Goal: Information Seeking & Learning: Understand process/instructions

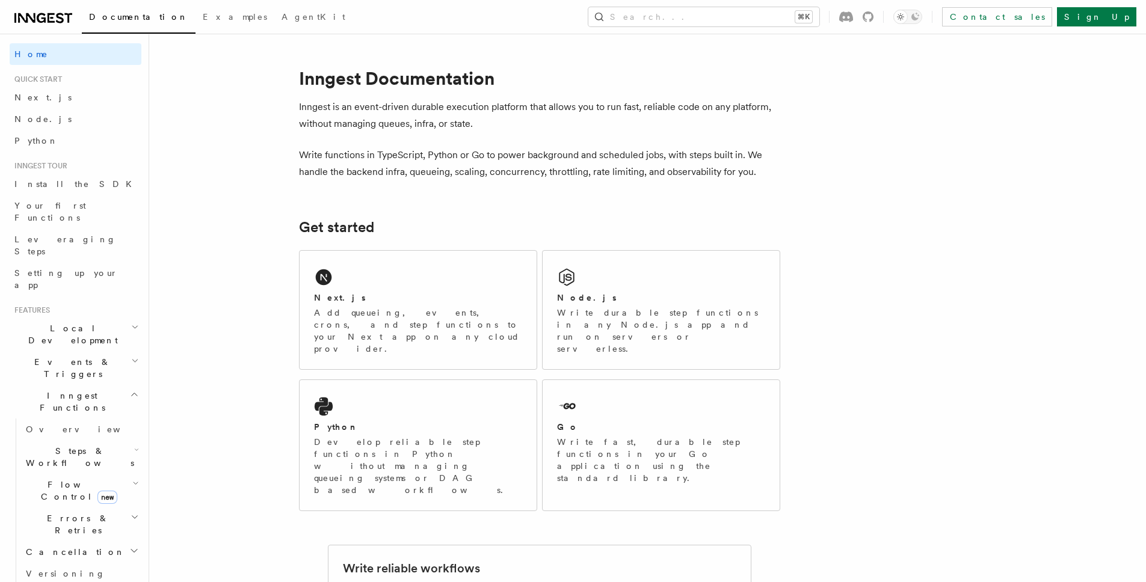
click at [56, 356] on span "Events & Triggers" at bounding box center [70, 368] width 121 height 24
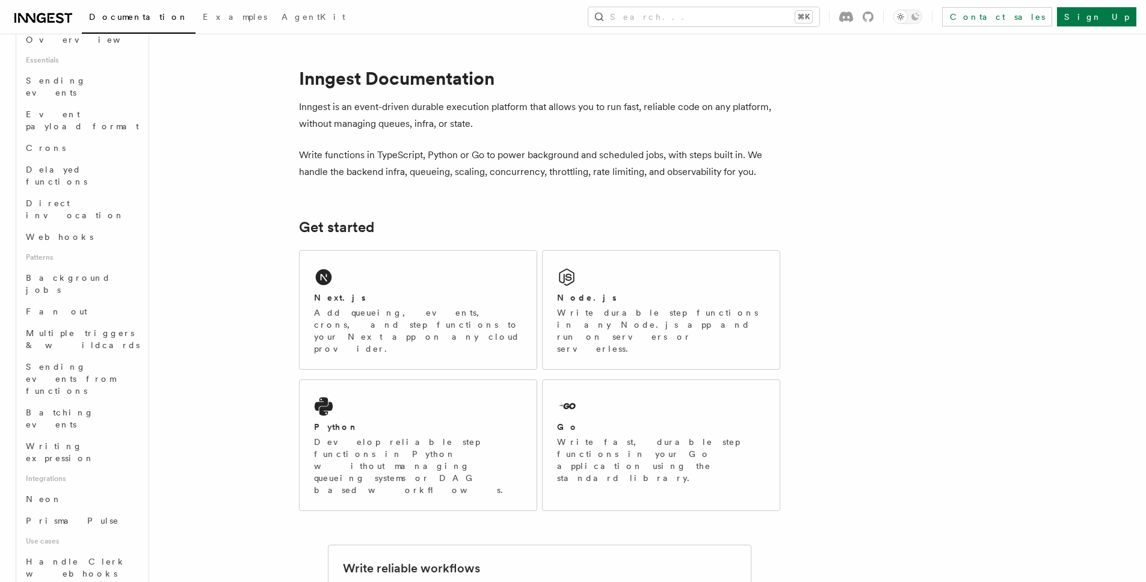
scroll to position [426, 0]
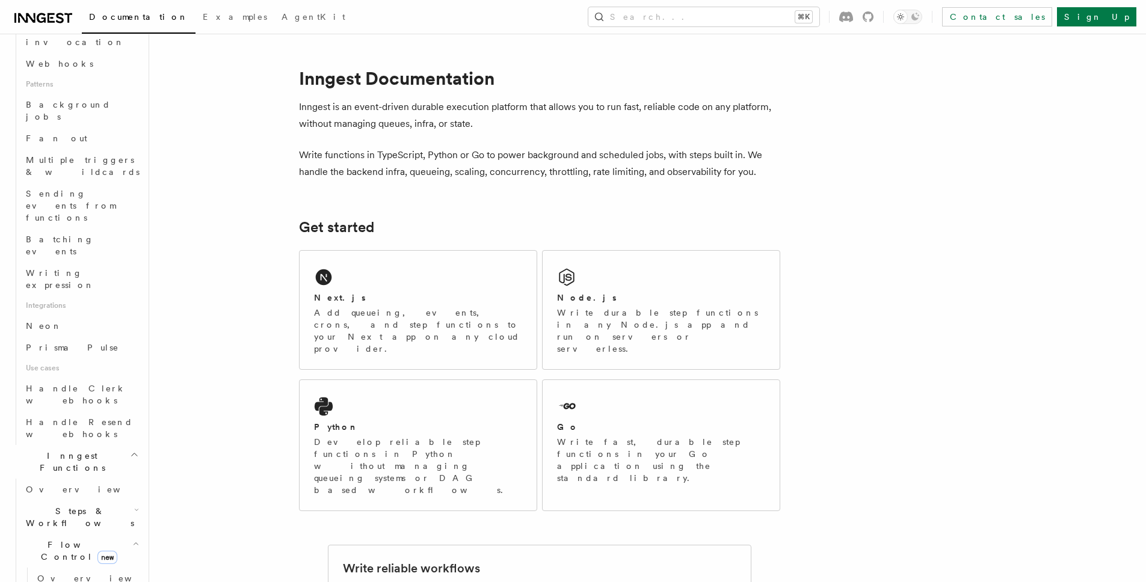
scroll to position [759, 0]
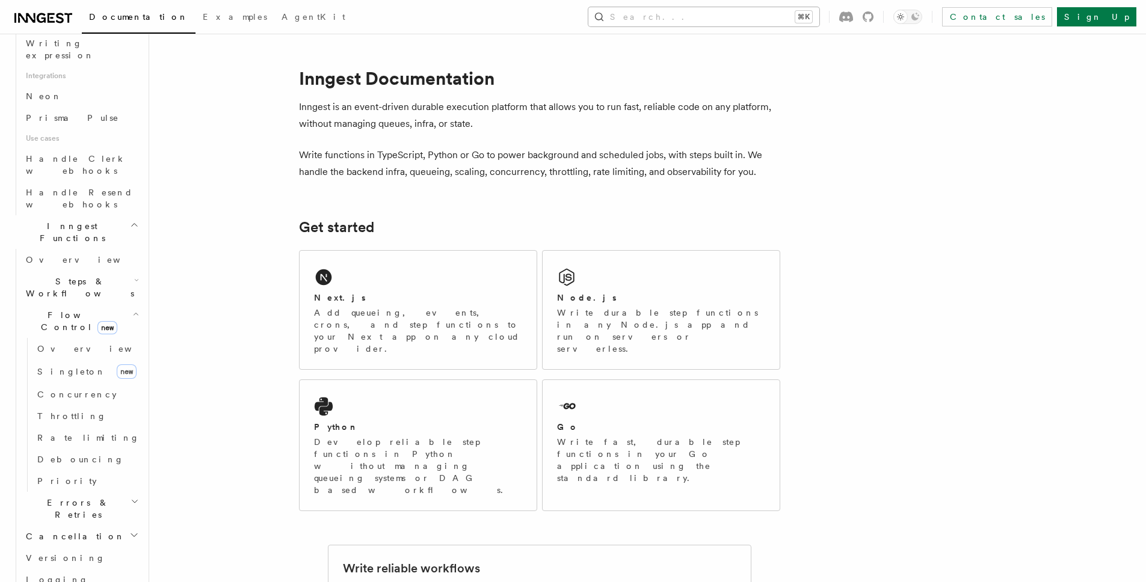
click at [774, 25] on button "Search... ⌘K" at bounding box center [703, 16] width 231 height 19
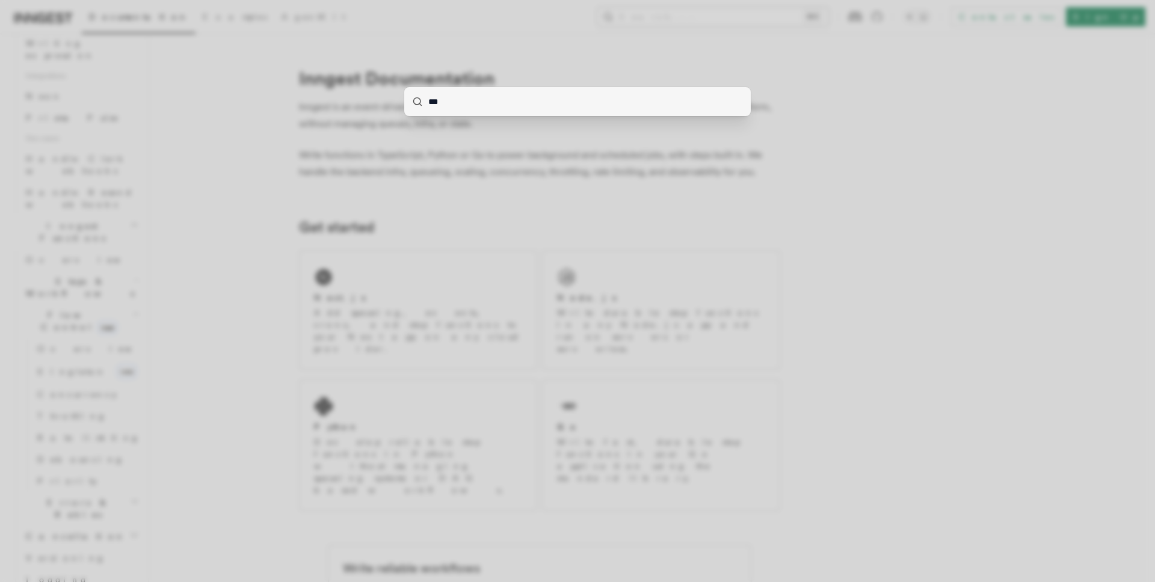
type input "****"
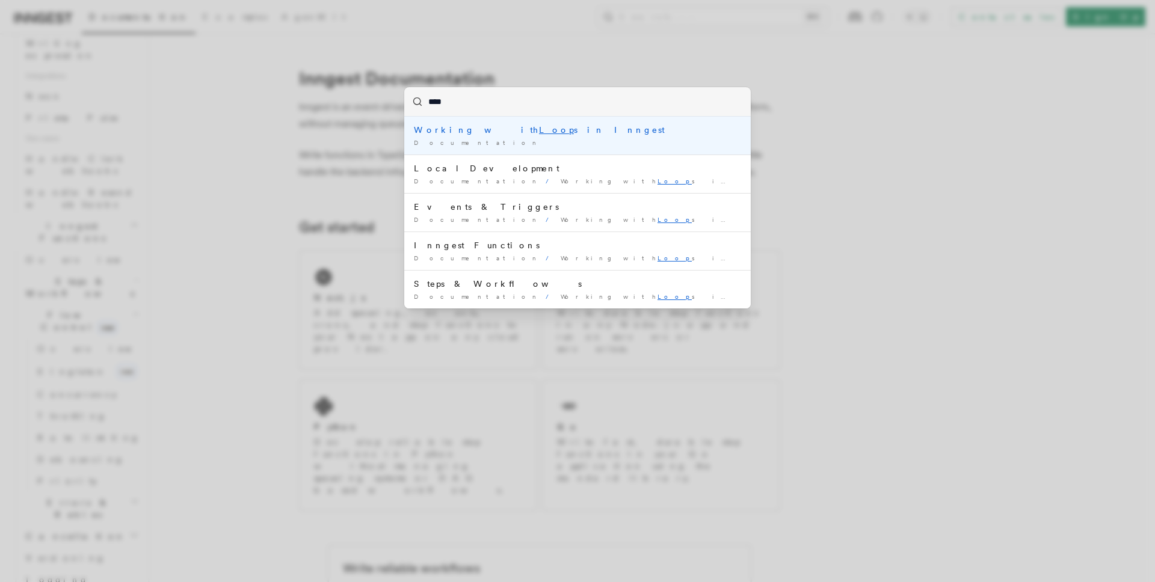
click at [580, 133] on div "Working with Loop s in Inngest" at bounding box center [577, 130] width 327 height 12
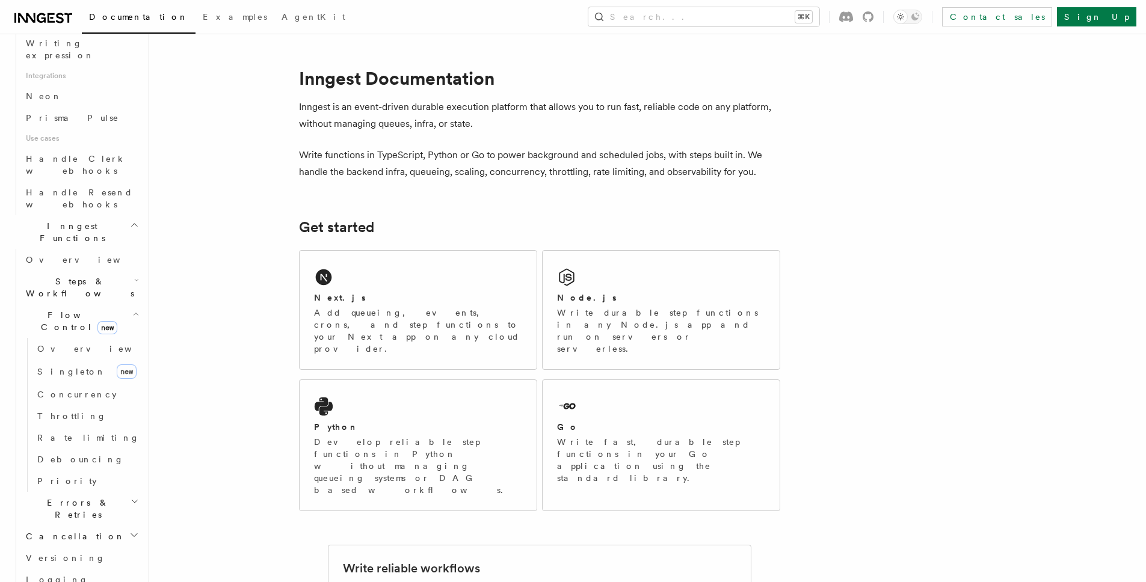
scroll to position [705, 0]
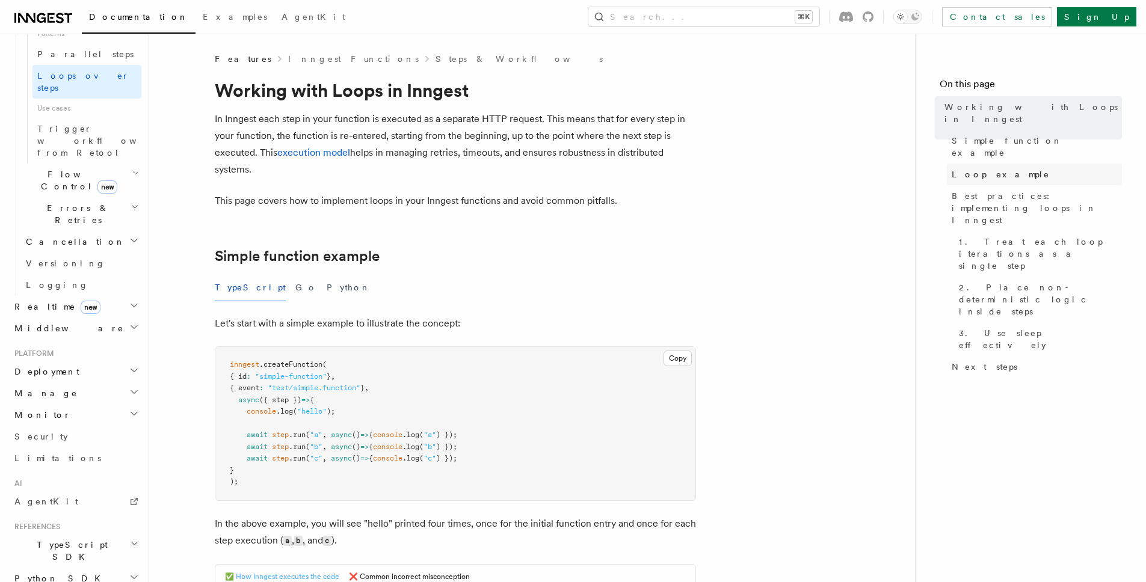
click at [1036, 164] on link "Loop example" at bounding box center [1034, 175] width 175 height 22
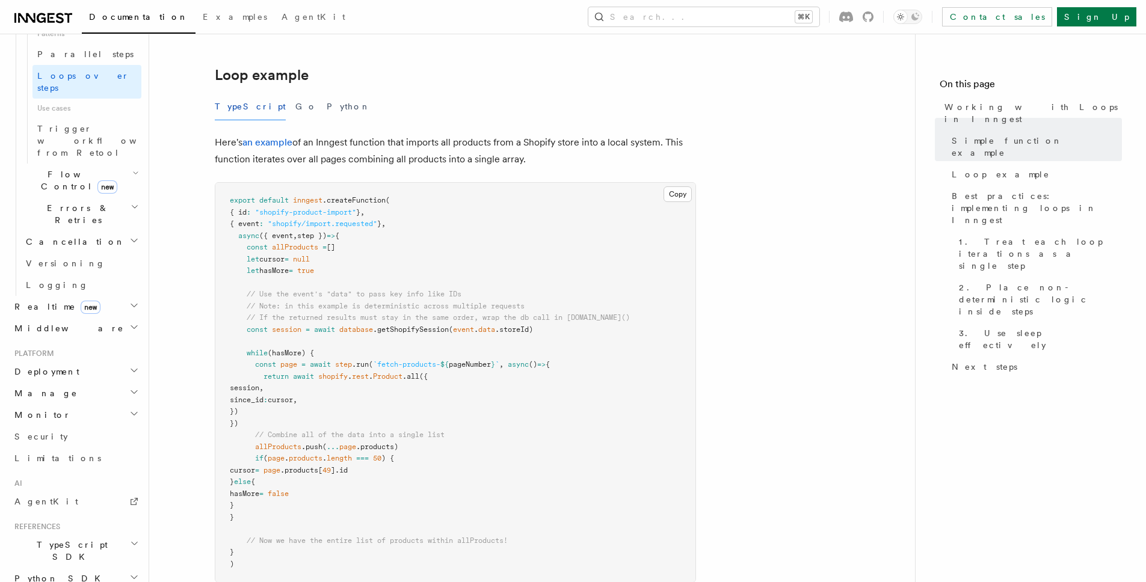
scroll to position [1109, 0]
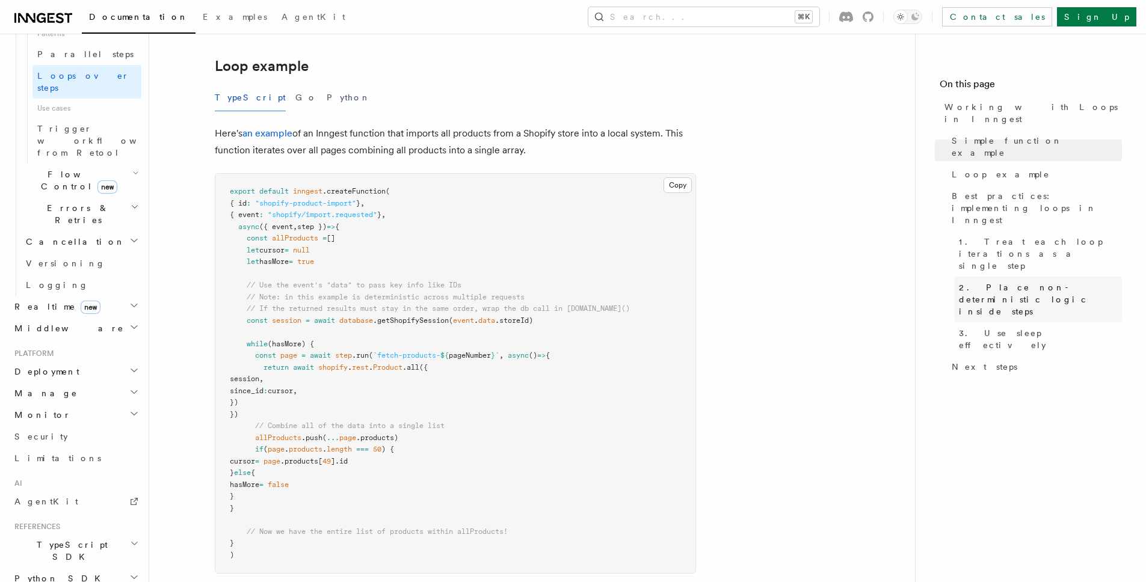
click at [1004, 281] on span "2. Place non-deterministic logic inside steps" at bounding box center [1040, 299] width 163 height 36
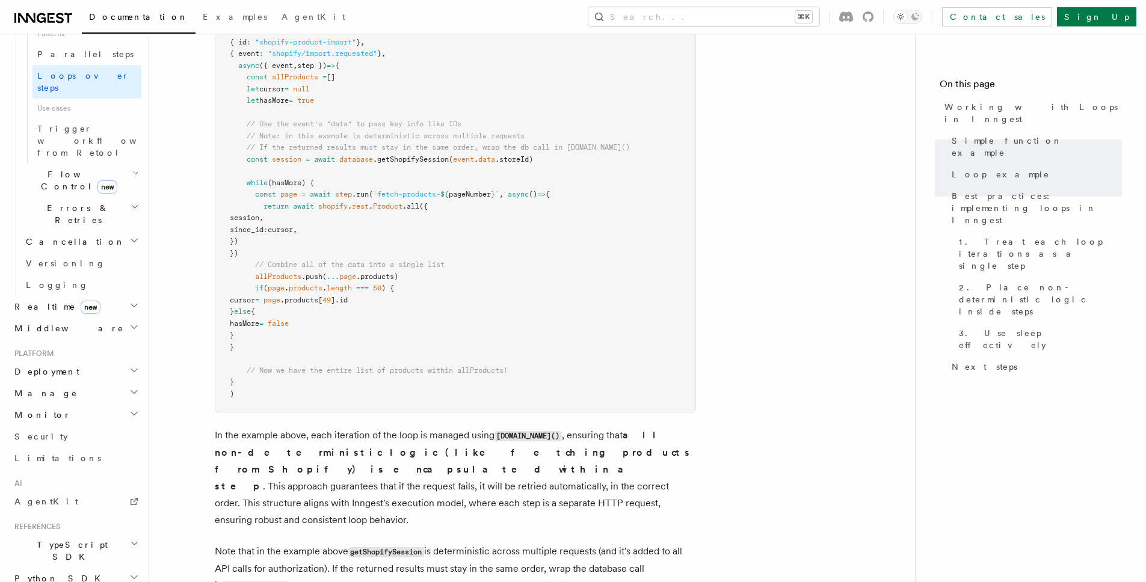
scroll to position [1268, 0]
